Goal: Task Accomplishment & Management: Complete application form

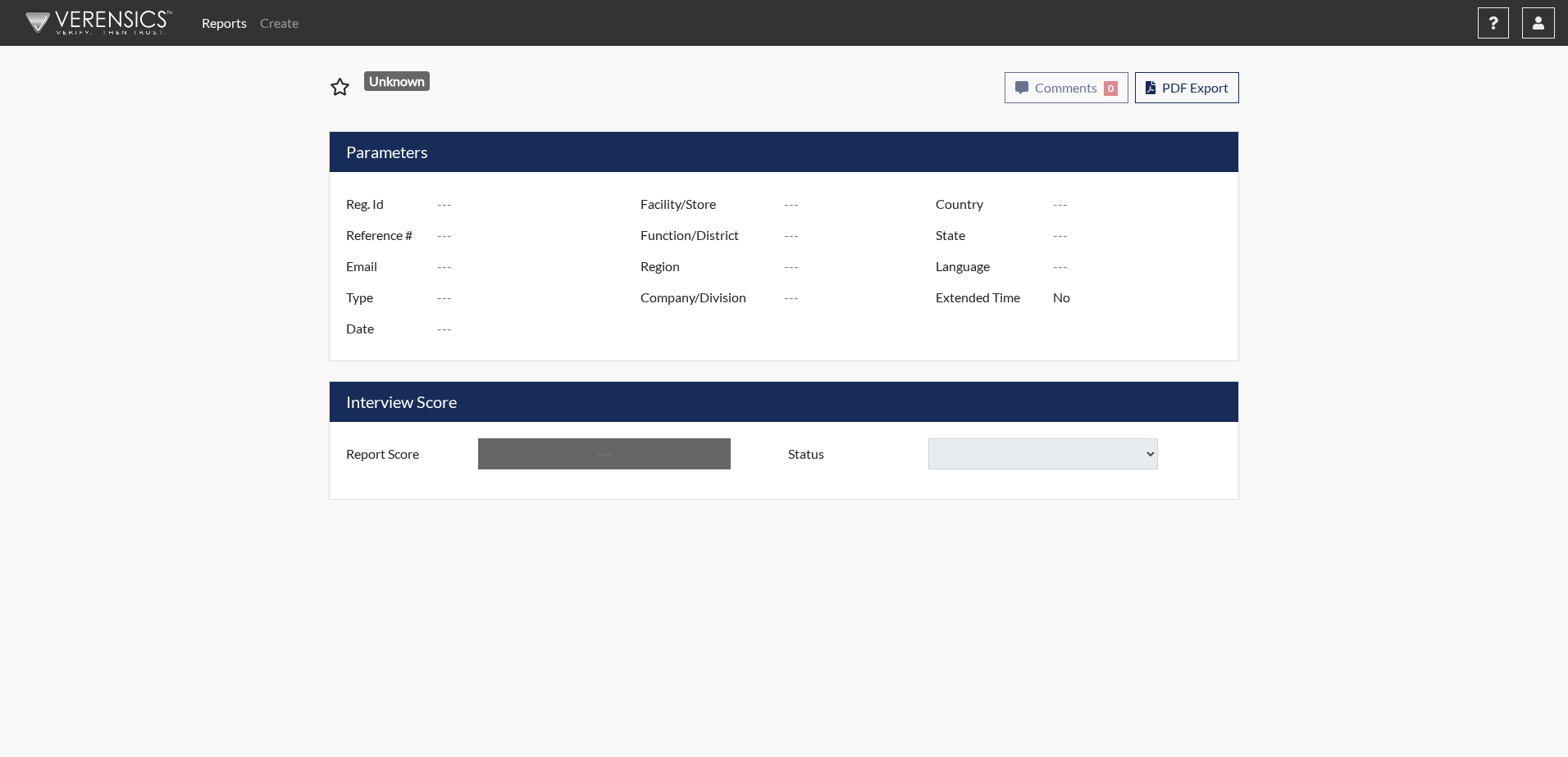
type input "[PERSON_NAME] 8102"
type input "51524"
type input "[EMAIL_ADDRESS][DOMAIN_NAME]"
type input "Corrections Pre-Employment"
type input "[DATE]"
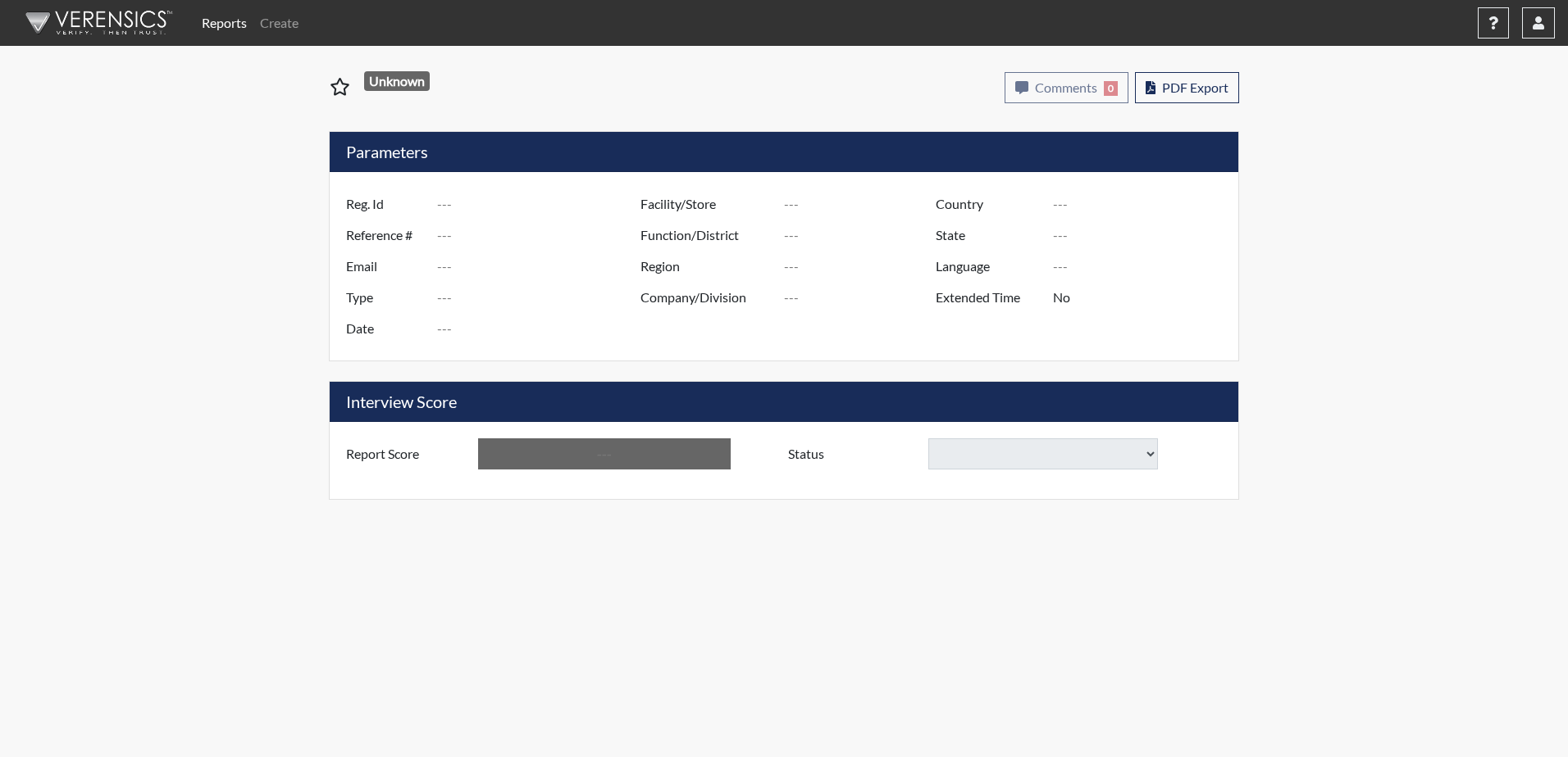
type input "[PERSON_NAME]"
type input "[GEOGRAPHIC_DATA]"
type input "[US_STATE]"
type input "English"
type input "Yes"
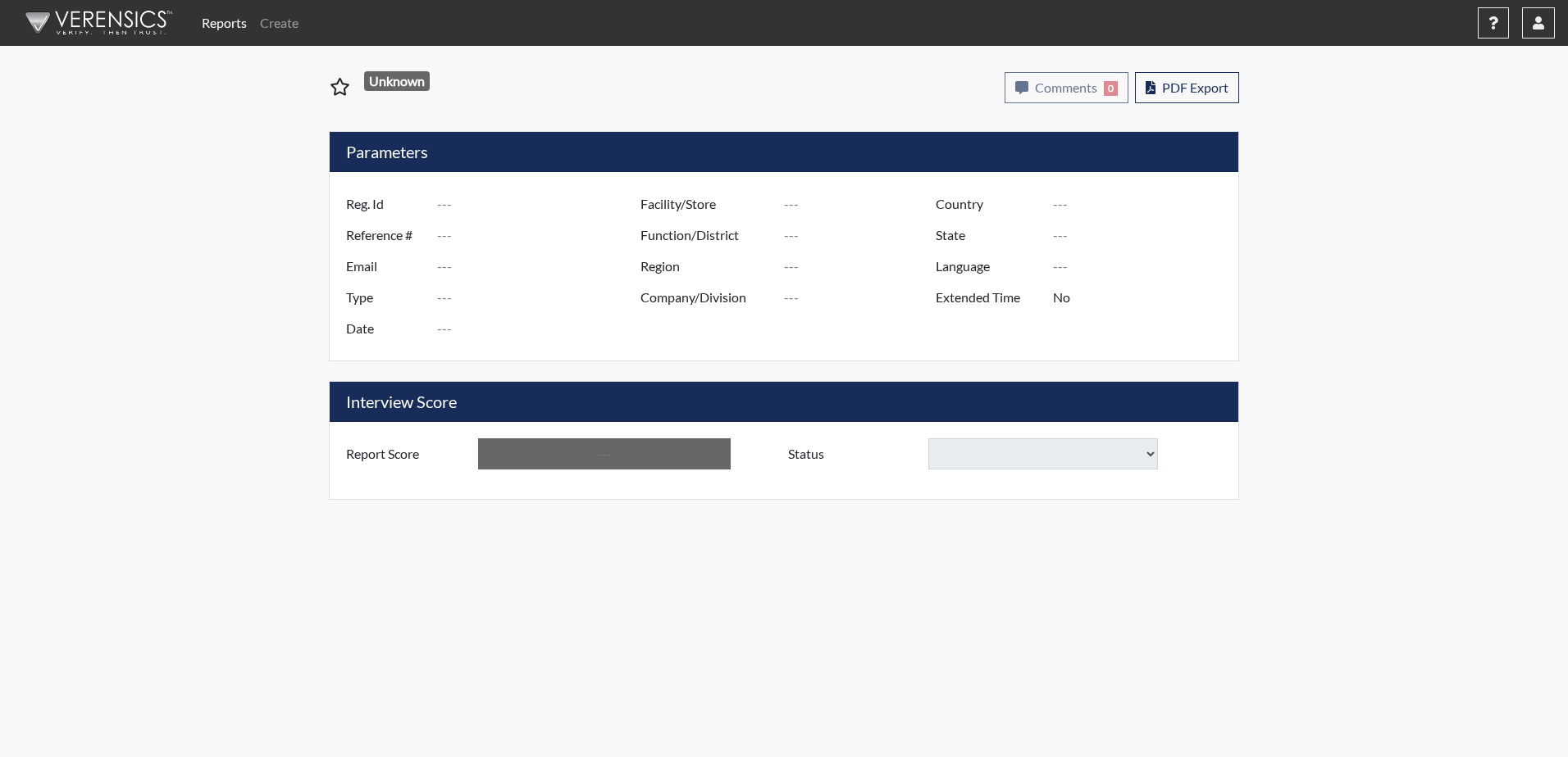
type input "Below Conditions"
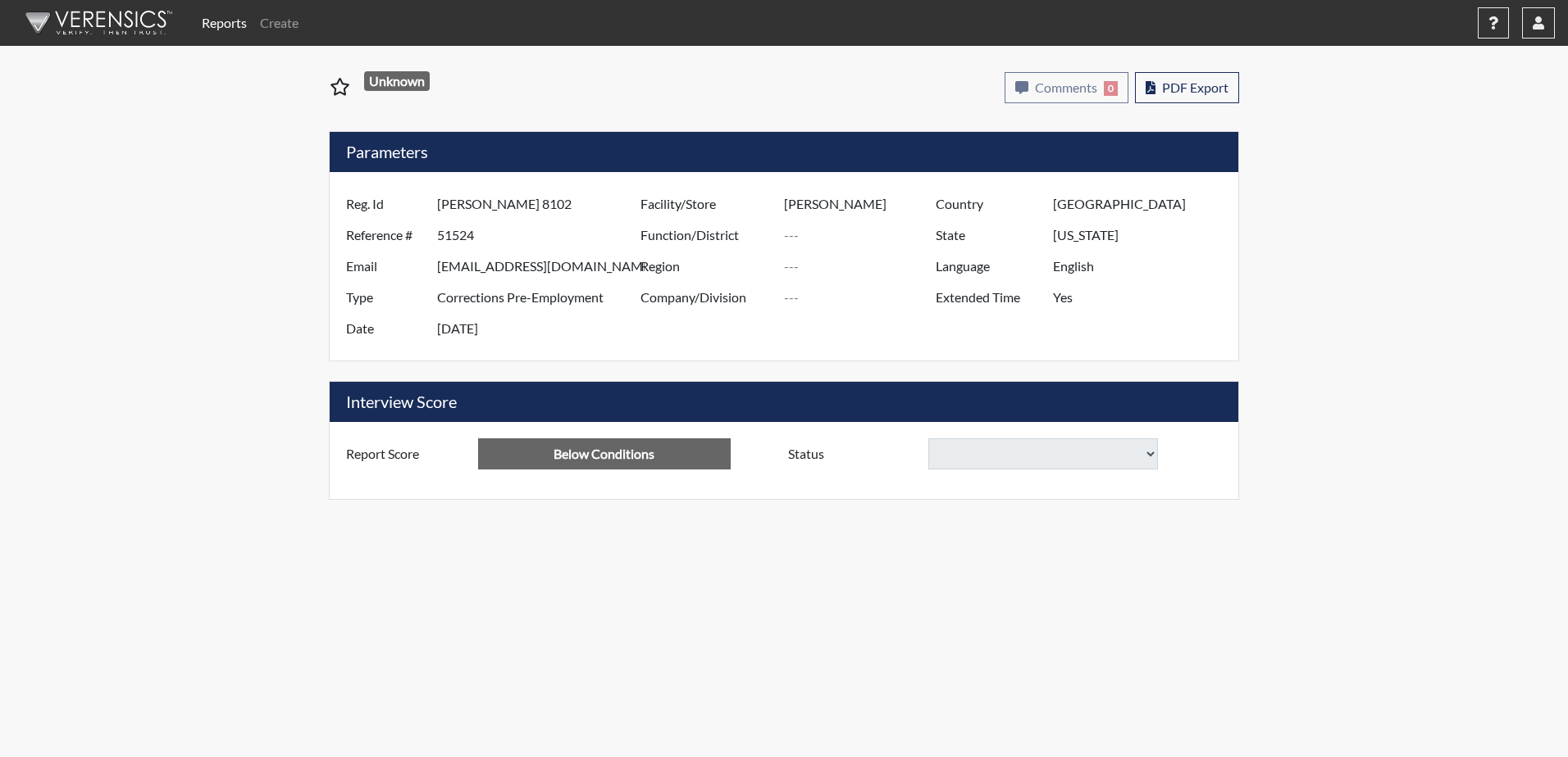
select select
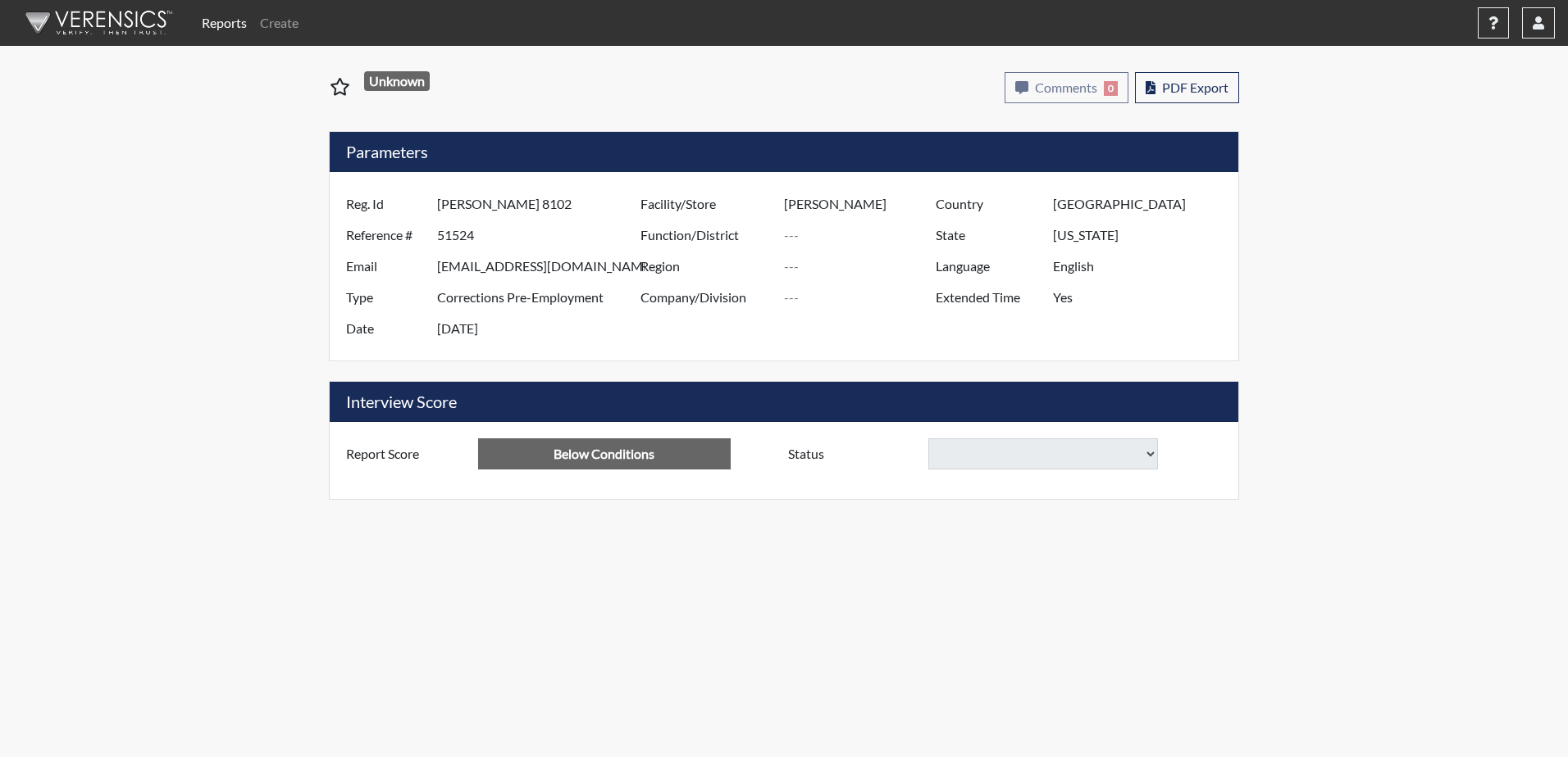
select select
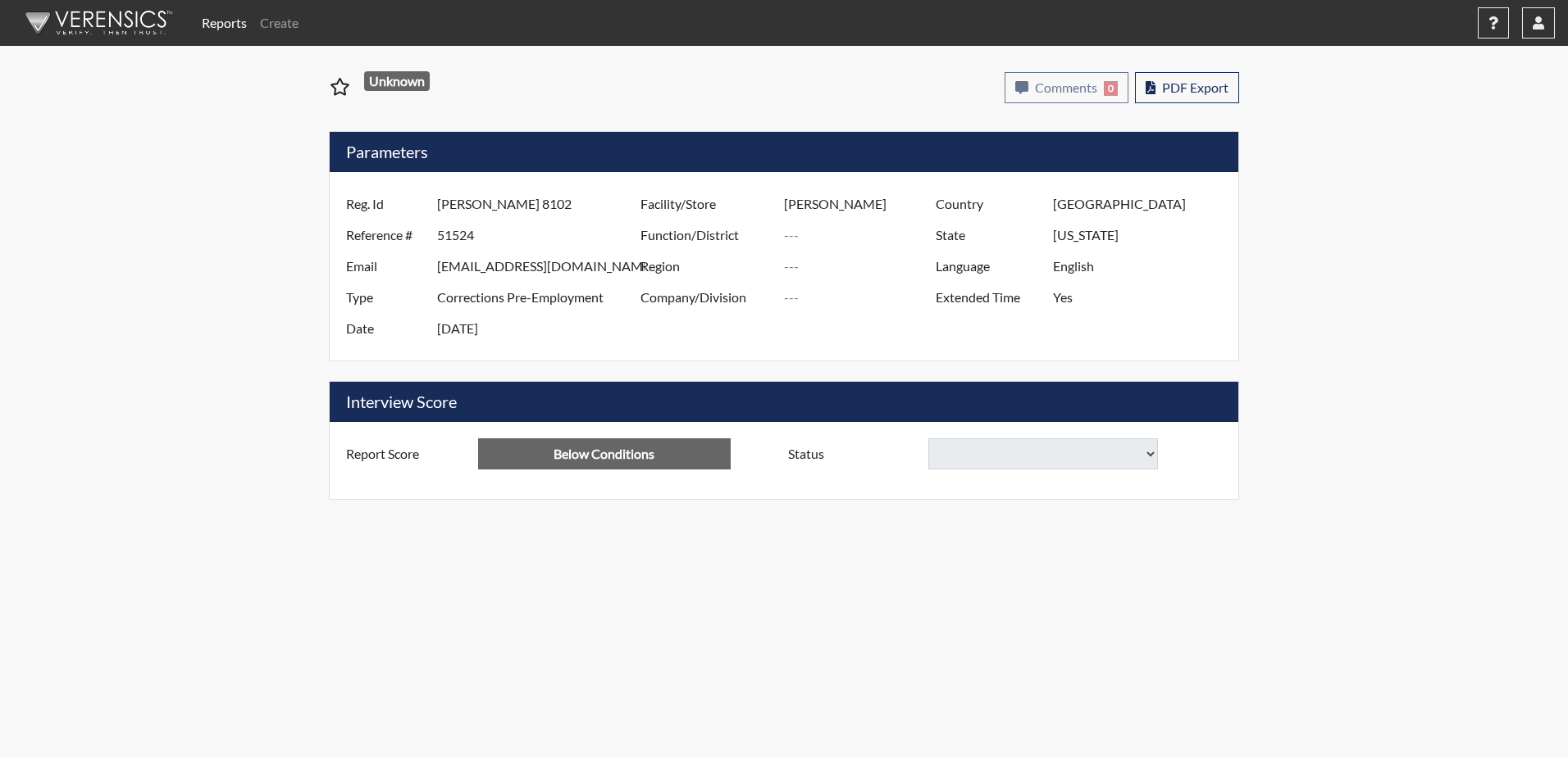
select select
